Goal: Information Seeking & Learning: Learn about a topic

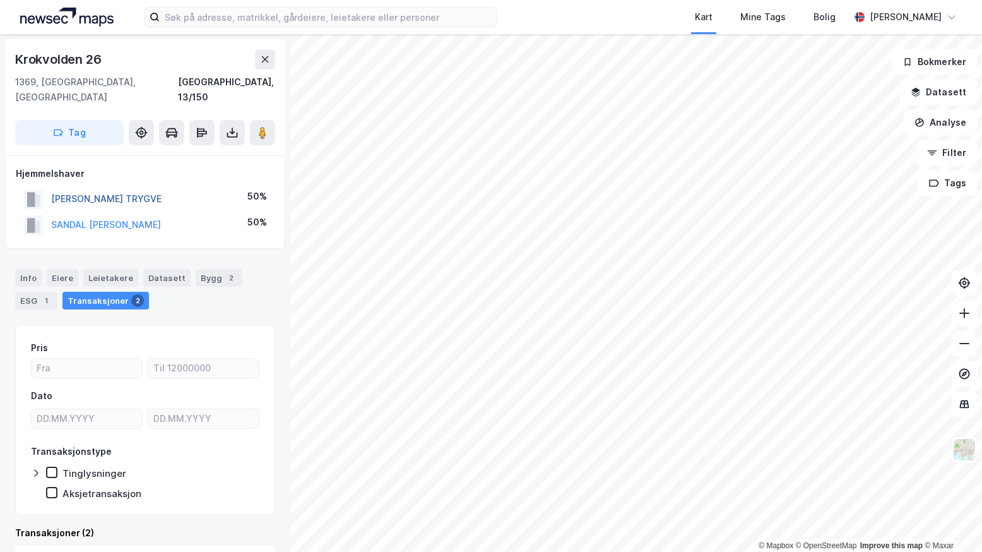
click at [0, 0] on button "[PERSON_NAME] TRYGVE" at bounding box center [0, 0] width 0 height 0
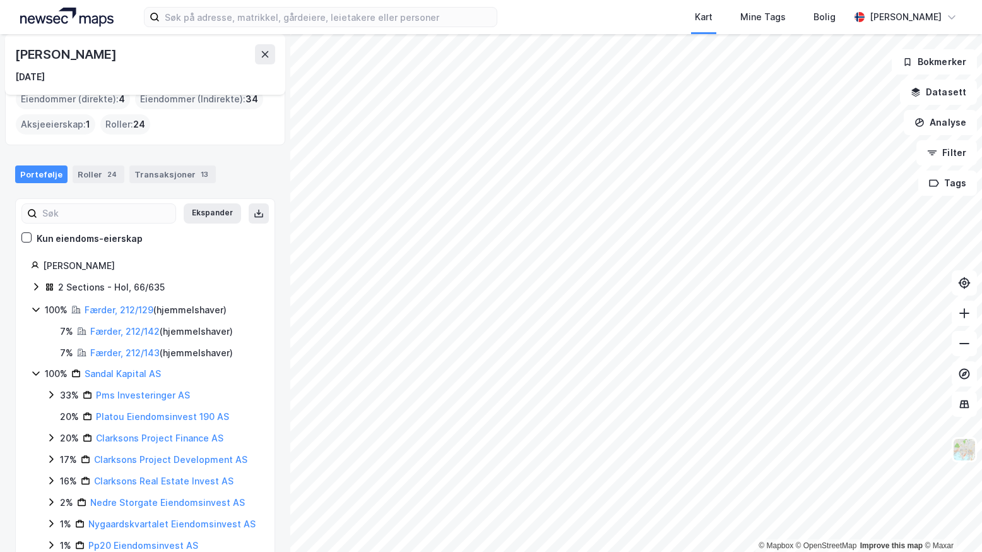
scroll to position [63, 0]
click at [33, 286] on icon at bounding box center [36, 285] width 10 height 10
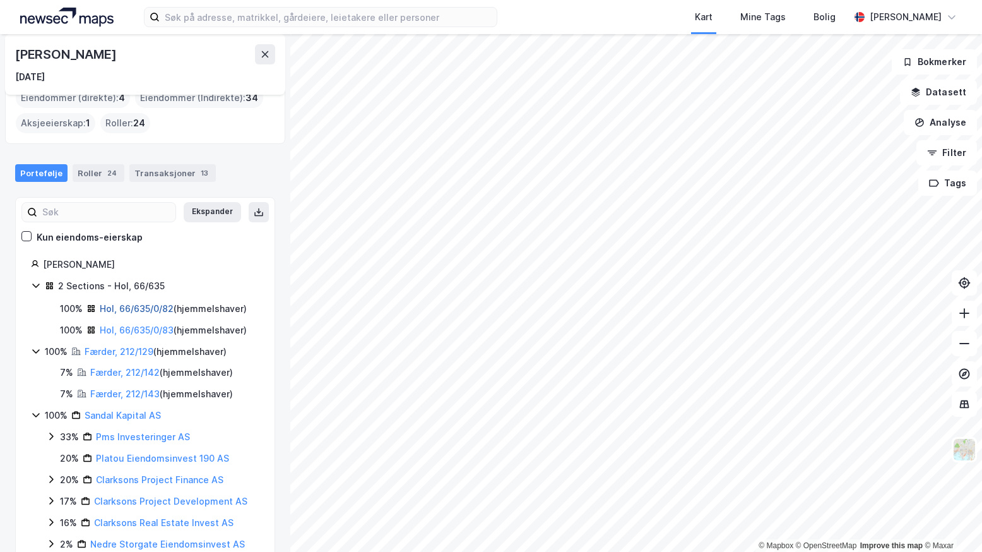
click at [126, 311] on link "Hol, 66/635/0/82" at bounding box center [137, 308] width 74 height 11
